Goal: Task Accomplishment & Management: Manage account settings

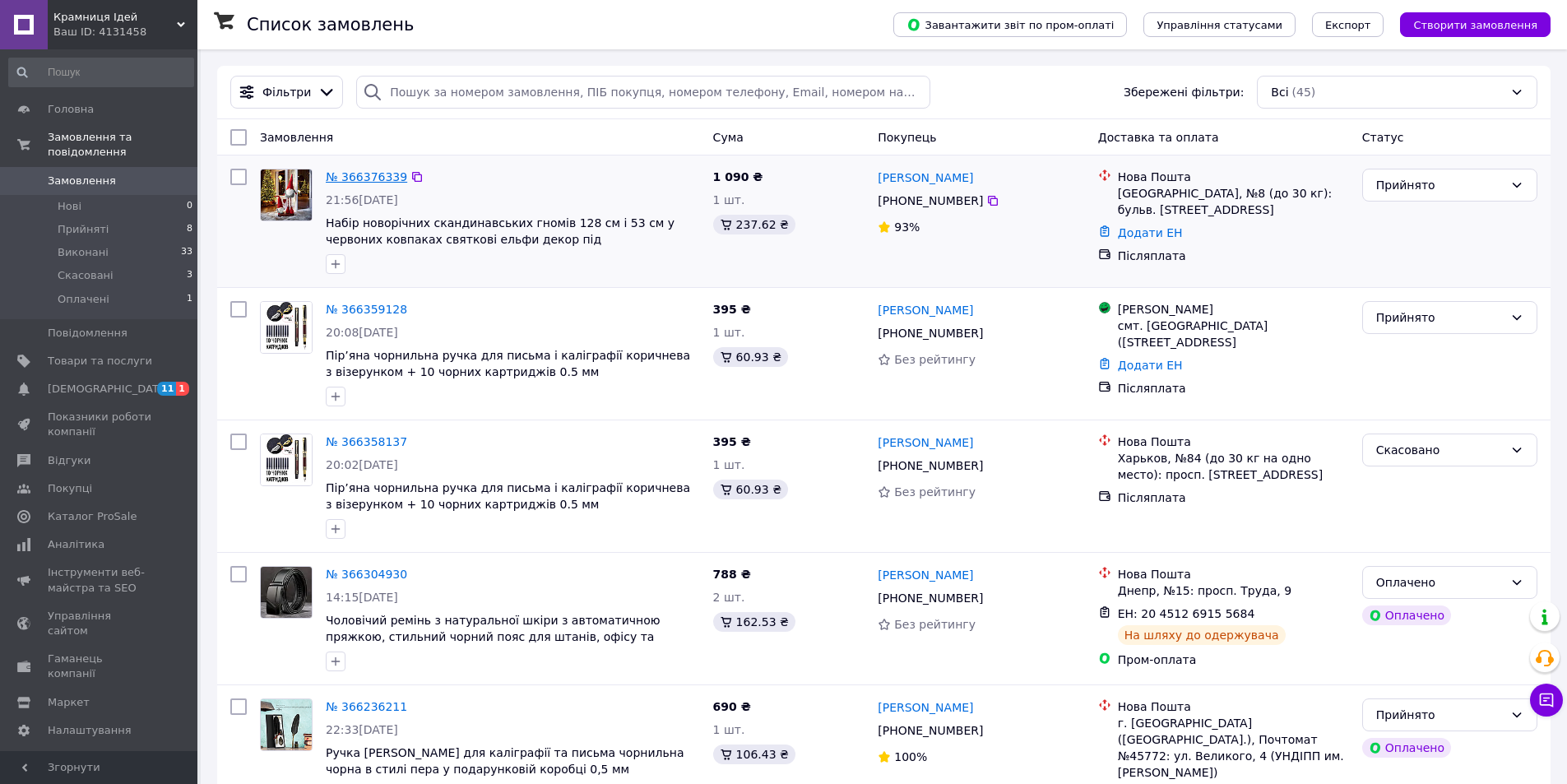
click at [378, 170] on link "№ 366376339" at bounding box center [366, 177] width 82 height 13
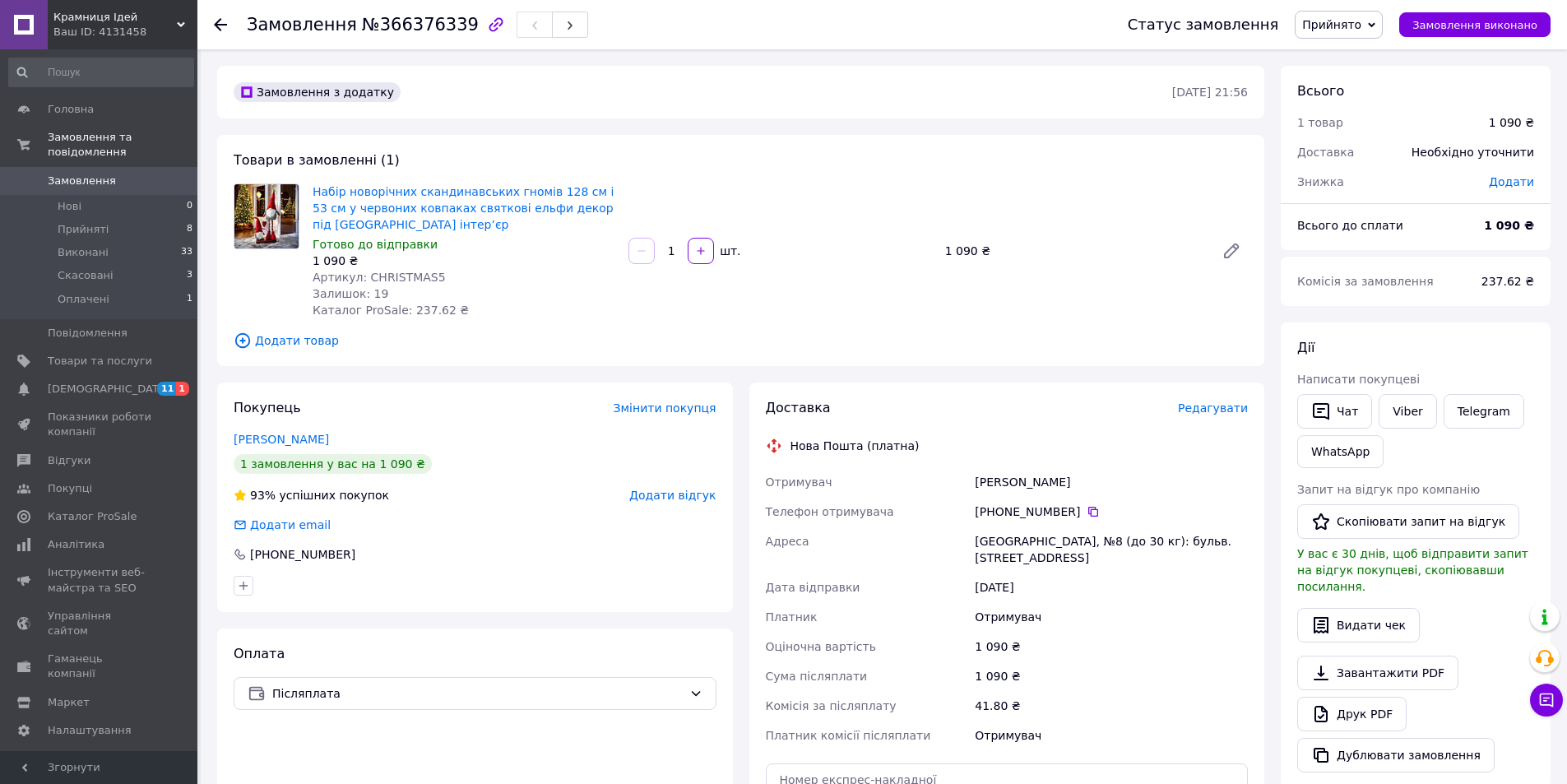
click at [424, 279] on span "Артикул: CHRISTMAS5" at bounding box center [379, 277] width 134 height 13
copy span "CHRISTMAS5"
click at [100, 353] on span "Товари та послуги" at bounding box center [100, 361] width 104 height 15
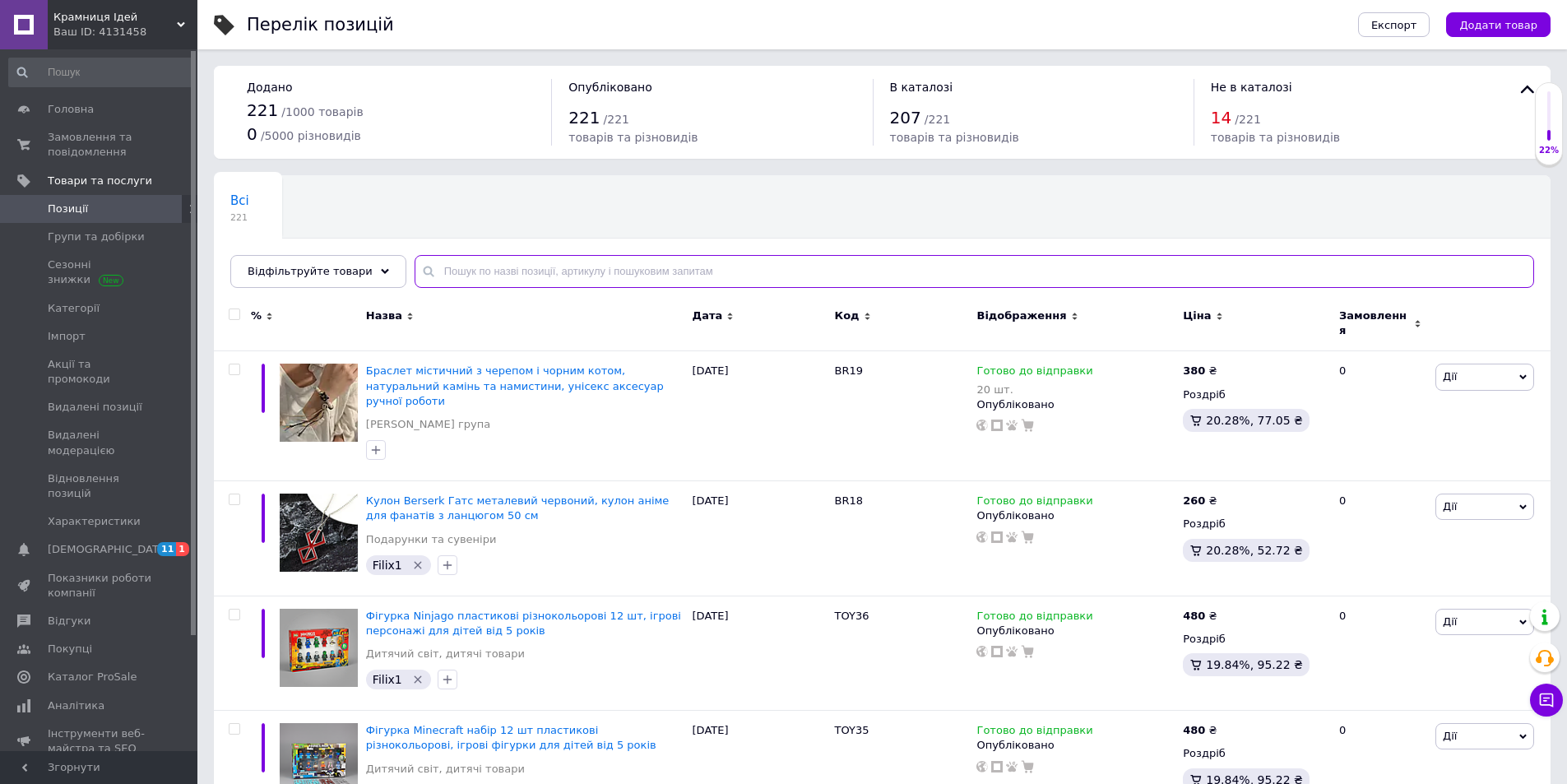
click at [930, 283] on input "text" at bounding box center [975, 271] width 1120 height 33
paste input "CHRISTMAS5"
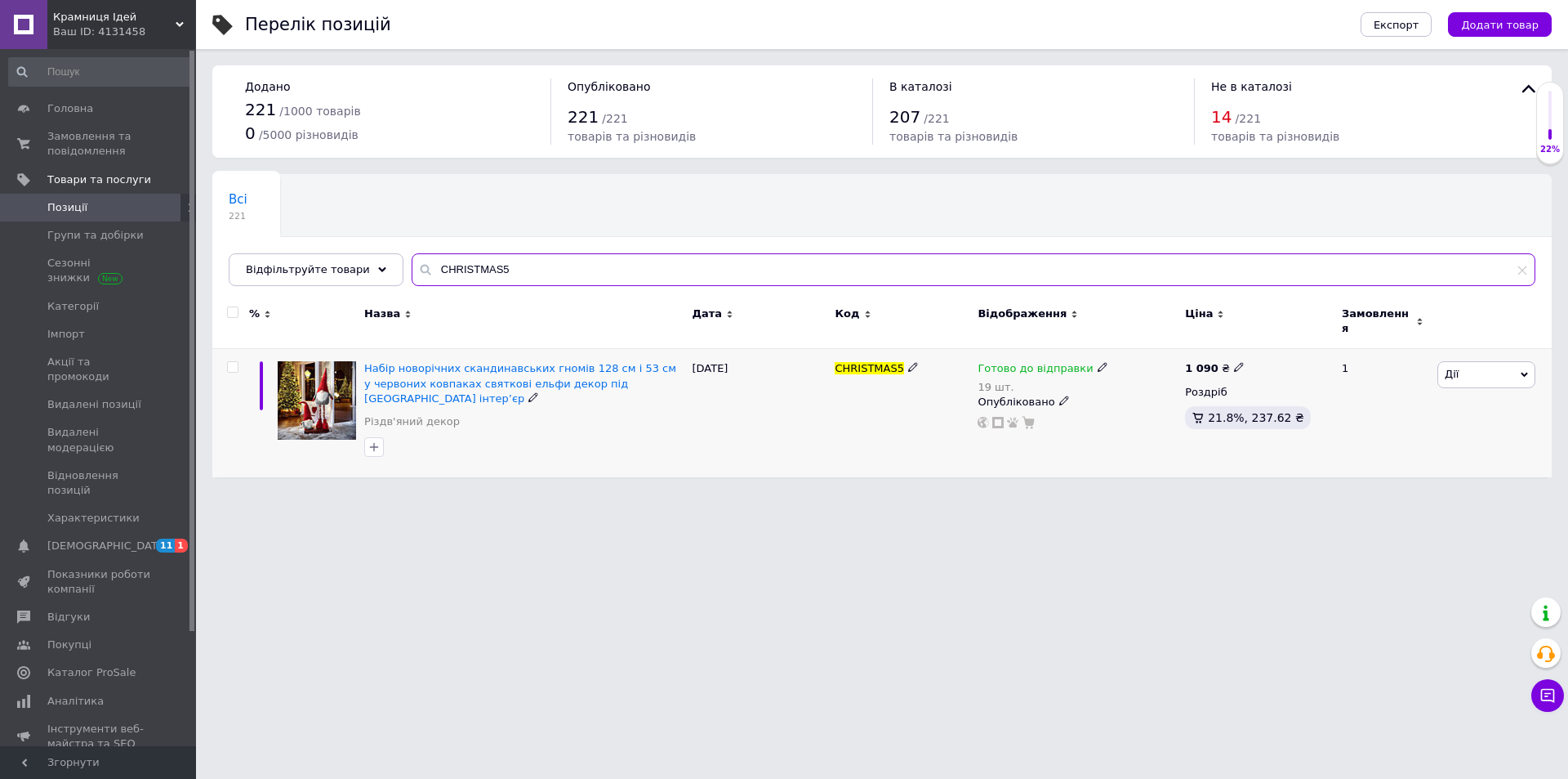
type input "CHRISTMAS5"
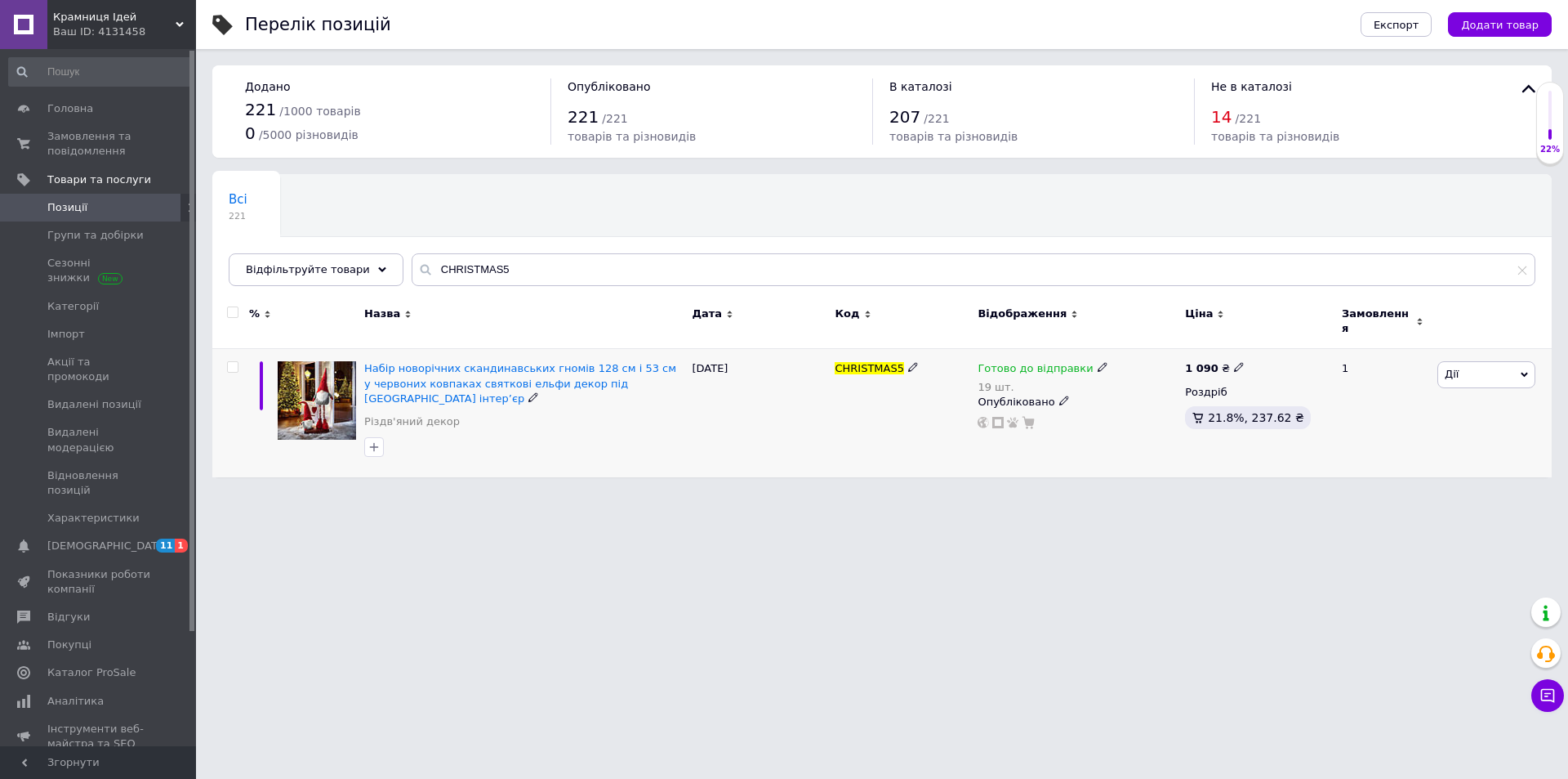
click at [1098, 362] on icon at bounding box center [1102, 366] width 10 height 10
click at [1155, 416] on li "Немає в наявності" at bounding box center [1186, 428] width 155 height 23
click at [1155, 403] on input "19" at bounding box center [1169, 419] width 124 height 33
click at [1161, 468] on div "Перелік позицій Експорт Додати товар Додано 221 / 1000 товарів 0 / 5000 різнови…" at bounding box center [882, 247] width 1372 height 494
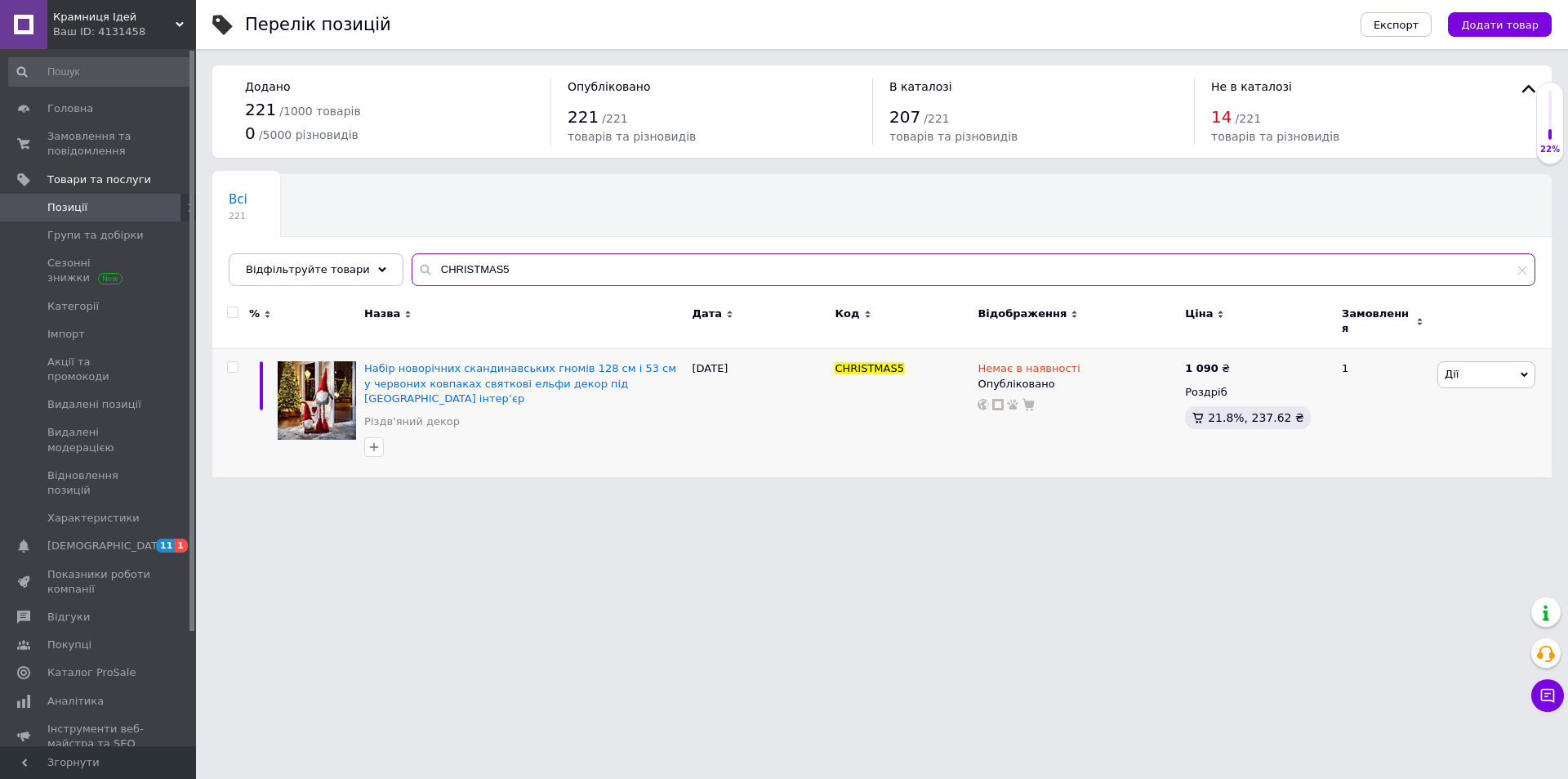
click at [524, 268] on input "CHRISTMAS5" at bounding box center [973, 269] width 1123 height 33
type input "CHRISTMAS"
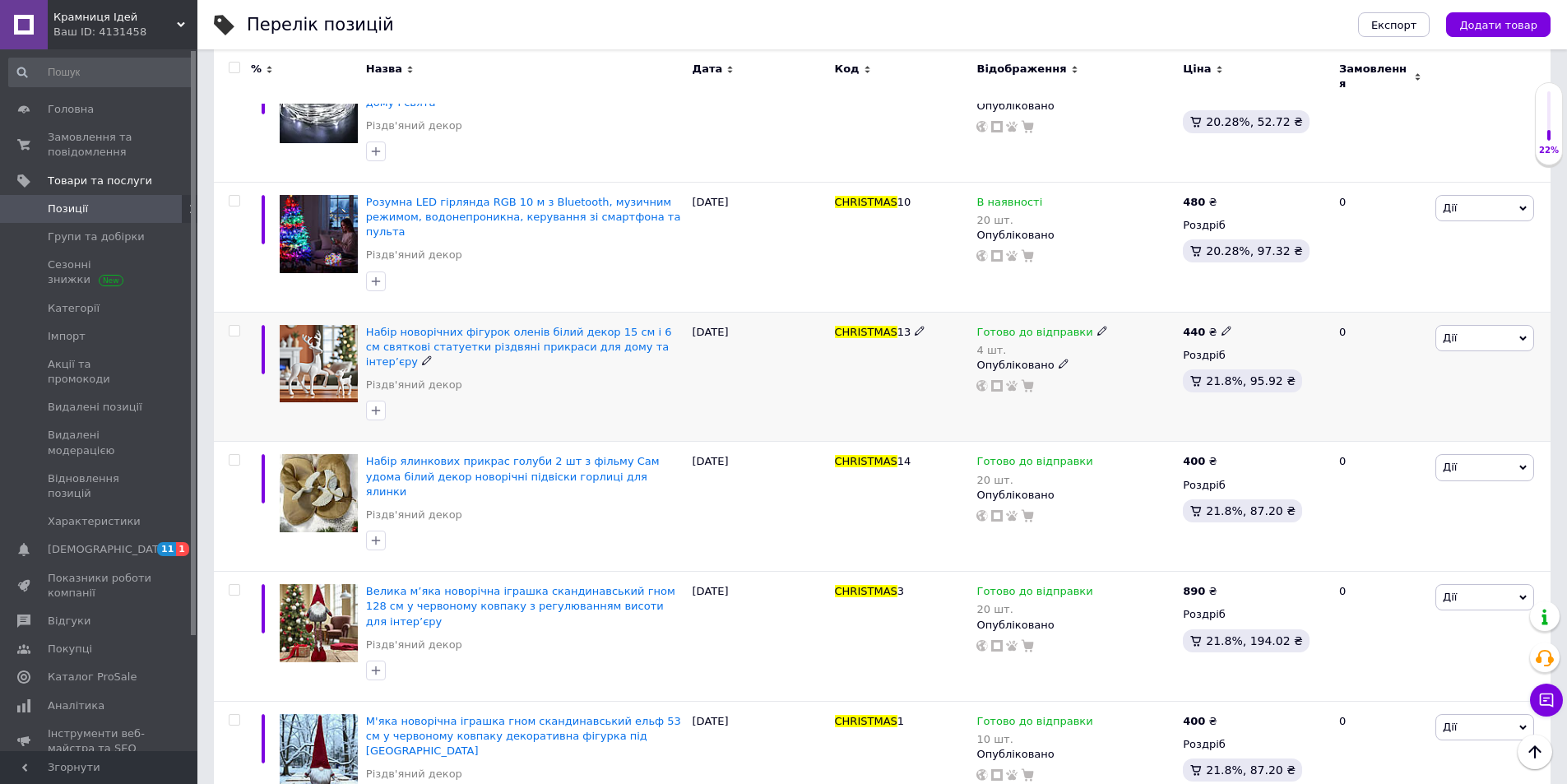
scroll to position [965, 0]
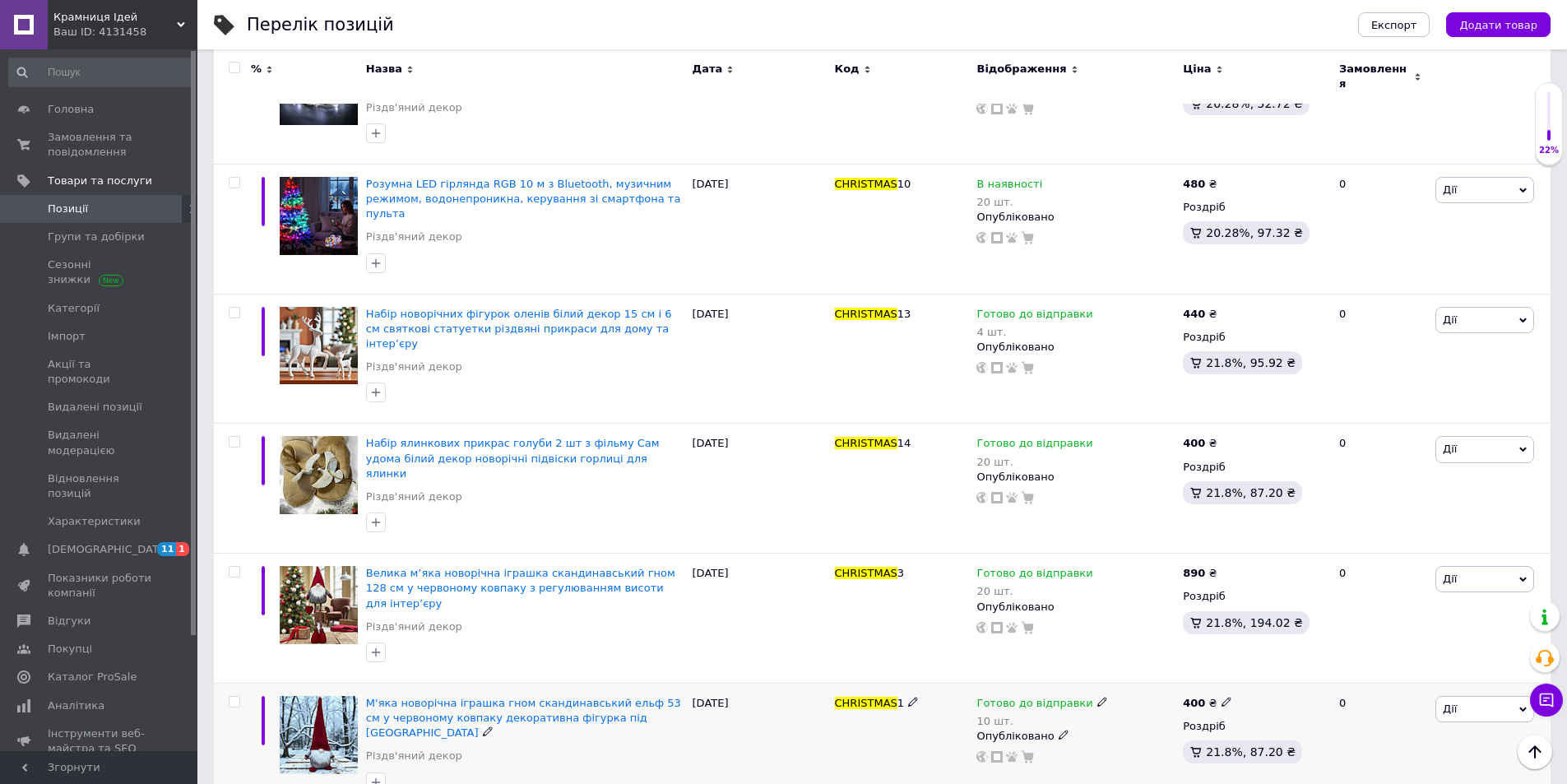
drag, startPoint x: 1084, startPoint y: 556, endPoint x: 1096, endPoint y: 557, distance: 12.0
click at [1098, 697] on icon at bounding box center [1102, 701] width 10 height 10
click at [1152, 751] on li "Немає в наявності" at bounding box center [1186, 762] width 156 height 23
click at [1151, 736] on input "10" at bounding box center [1169, 753] width 125 height 33
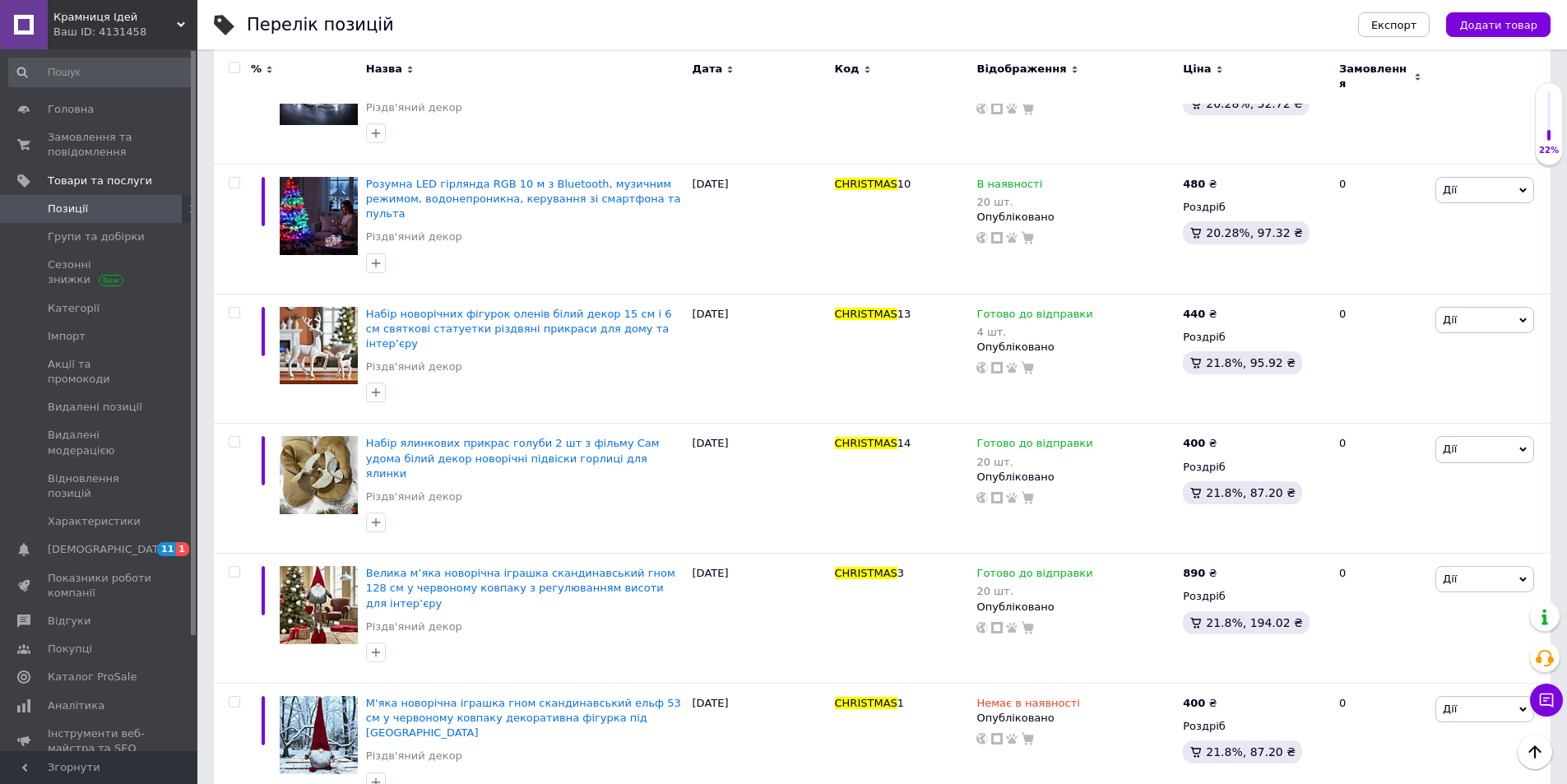
checkbox input "true"
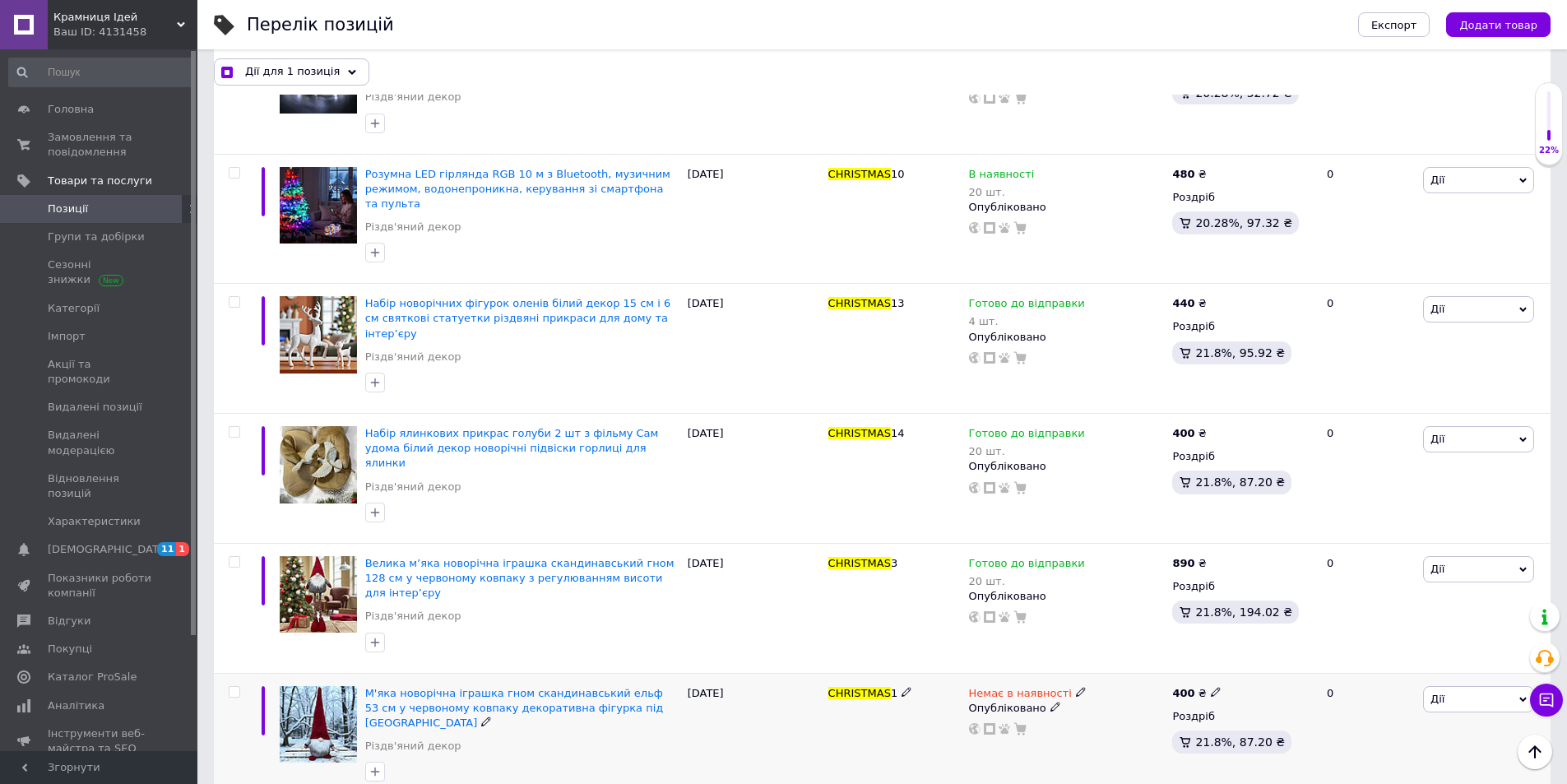
click at [232, 673] on div at bounding box center [232, 737] width 37 height 130
checkbox input "true"
click at [234, 687] on input "checkbox" at bounding box center [234, 693] width 11 height 11
checkbox input "true"
click at [319, 65] on span "Дії для 2 позиції" at bounding box center [291, 72] width 92 height 15
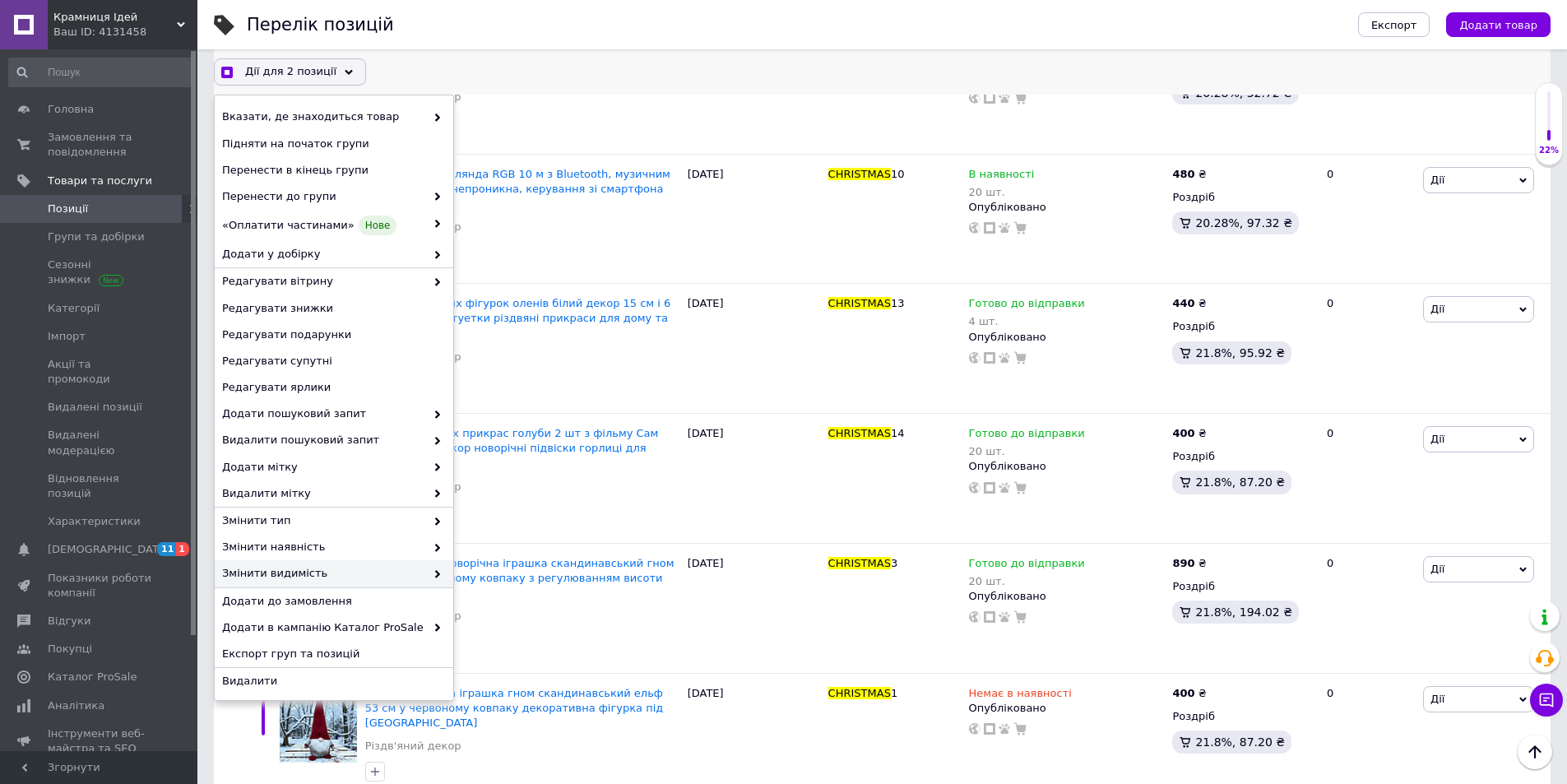
click at [420, 568] on span "Змінити видимість" at bounding box center [324, 573] width 203 height 15
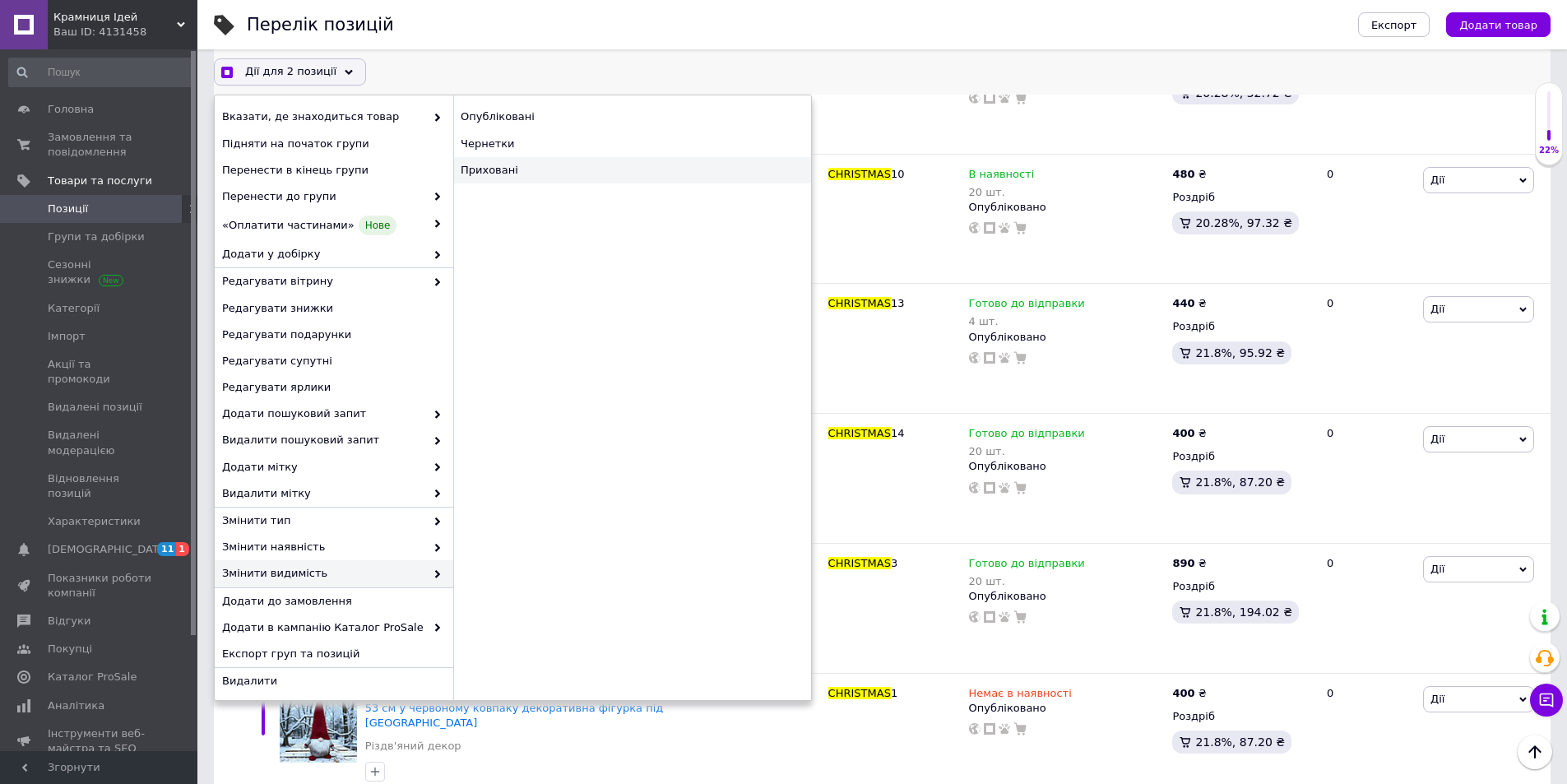
checkbox input "true"
click at [484, 169] on div "Приховані" at bounding box center [632, 170] width 358 height 26
checkbox input "false"
